Goal: Information Seeking & Learning: Learn about a topic

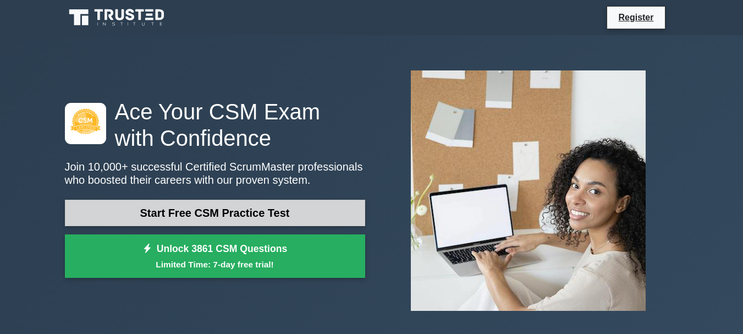
click at [213, 201] on link "Start Free CSM Practice Test" at bounding box center [215, 213] width 300 height 26
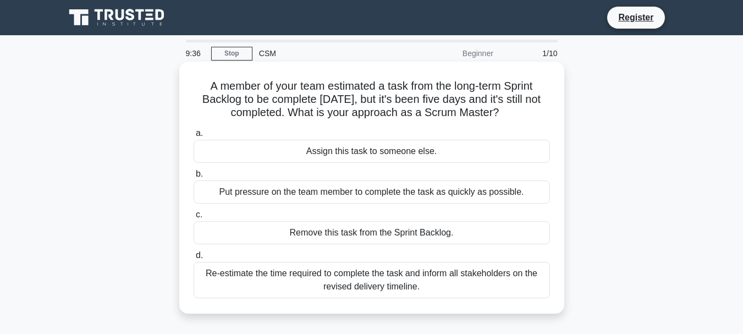
click at [333, 196] on div "Put pressure on the team member to complete the task as quickly as possible." at bounding box center [371, 191] width 356 height 23
click at [193, 178] on input "b. Put pressure on the team member to complete the task as quickly as possible." at bounding box center [193, 173] width 0 height 7
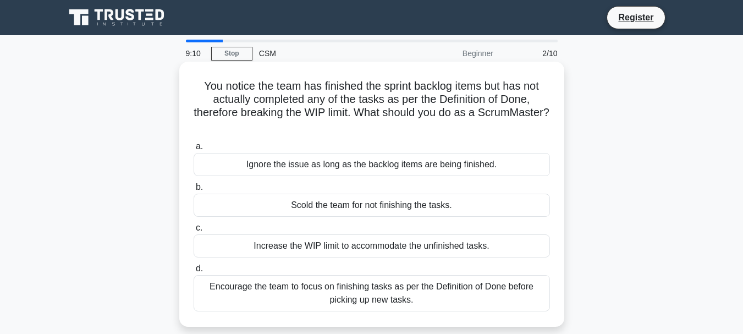
click at [336, 298] on div "Encourage the team to focus on finishing tasks as per the Definition of Done be…" at bounding box center [371, 293] width 356 height 36
click at [193, 272] on input "d. Encourage the team to focus on finishing tasks as per the Definition of Done…" at bounding box center [193, 268] width 0 height 7
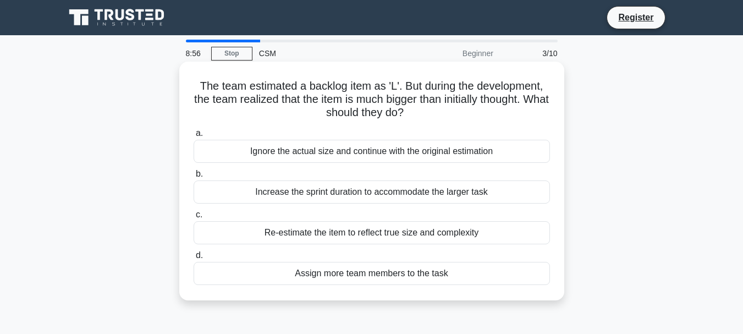
click at [355, 195] on div "Increase the sprint duration to accommodate the larger task" at bounding box center [371, 191] width 356 height 23
click at [193, 178] on input "b. Increase the sprint duration to accommodate the larger task" at bounding box center [193, 173] width 0 height 7
